Goal: Information Seeking & Learning: Understand process/instructions

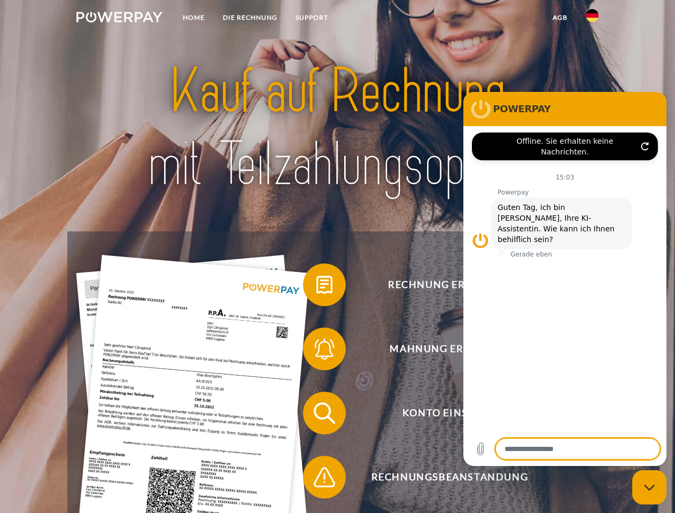
click at [119, 19] on img at bounding box center [119, 17] width 86 height 11
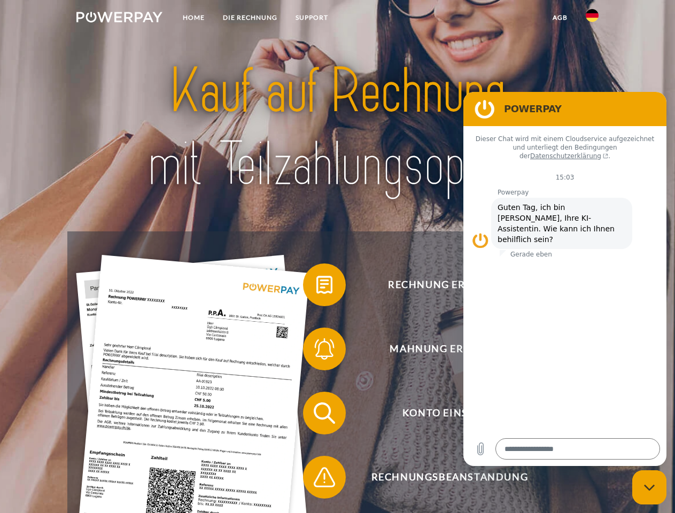
click at [592, 19] on img at bounding box center [592, 15] width 13 height 13
click at [560, 18] on link "agb" at bounding box center [560, 17] width 33 height 19
click at [317, 287] on span at bounding box center [308, 284] width 53 height 53
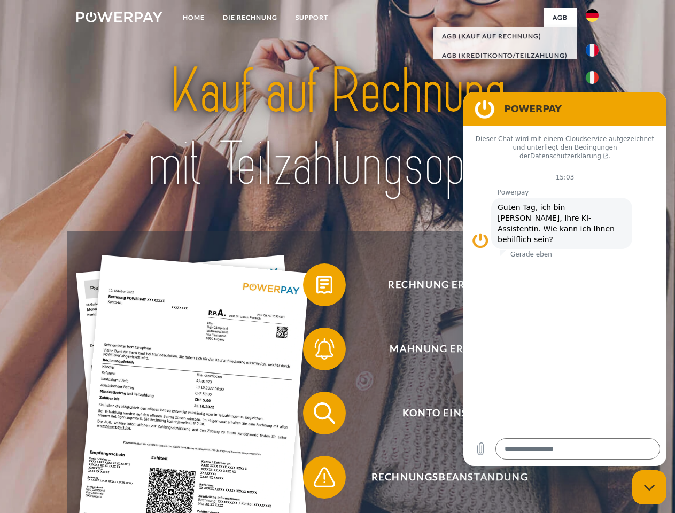
click at [317, 351] on span at bounding box center [308, 348] width 53 height 53
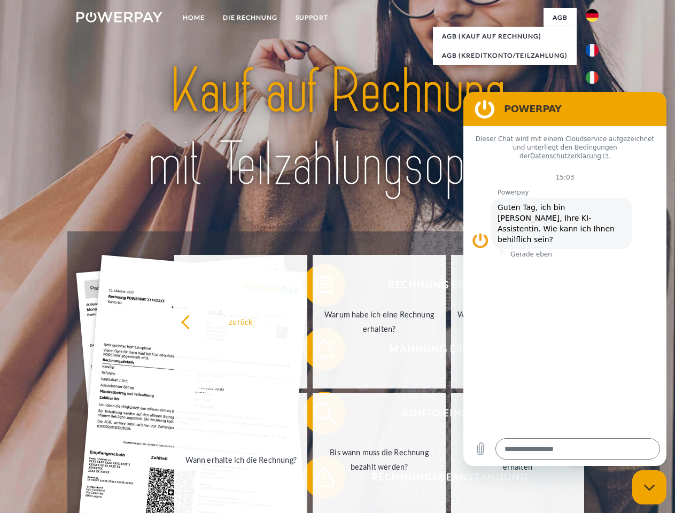
click at [317, 415] on link "Bis wann muss die Rechnung bezahlt werden?" at bounding box center [379, 460] width 133 height 134
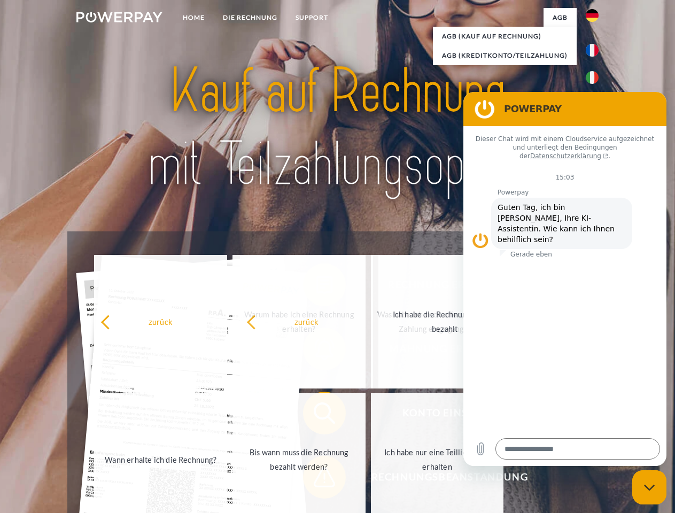
click at [317, 480] on span at bounding box center [308, 477] width 53 height 53
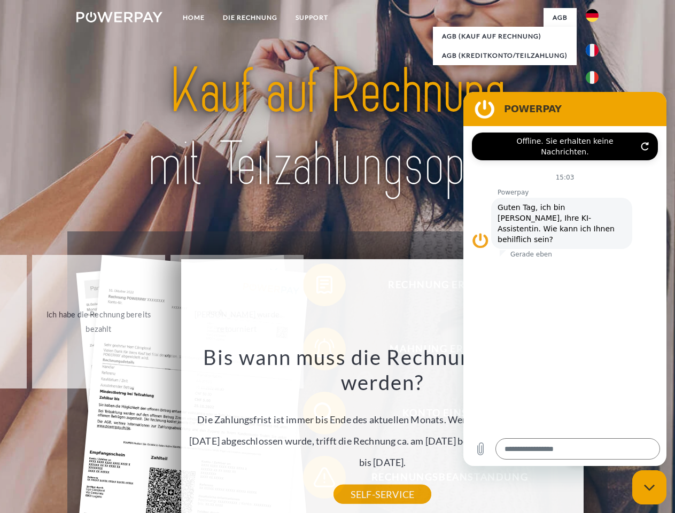
click at [650, 488] on icon "Messaging-Fenster schließen" at bounding box center [649, 487] width 11 height 7
type textarea "*"
